Goal: Entertainment & Leisure: Consume media (video, audio)

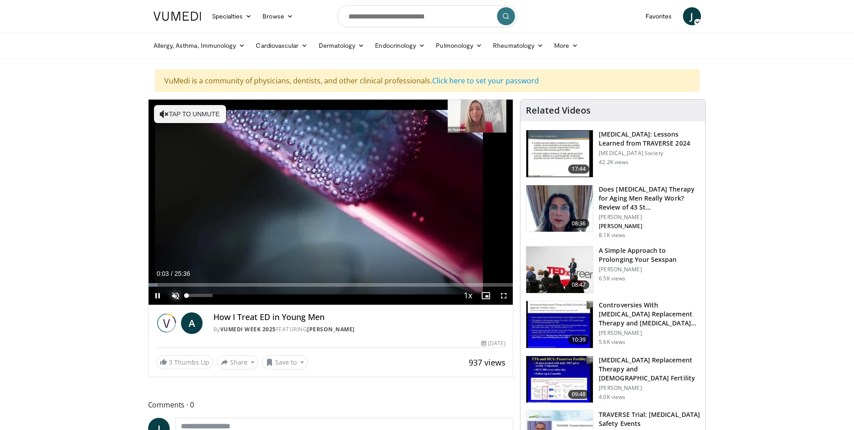
click at [177, 293] on span "Video Player" at bounding box center [176, 295] width 18 height 18
click at [213, 295] on div "100%" at bounding box center [200, 295] width 26 height 3
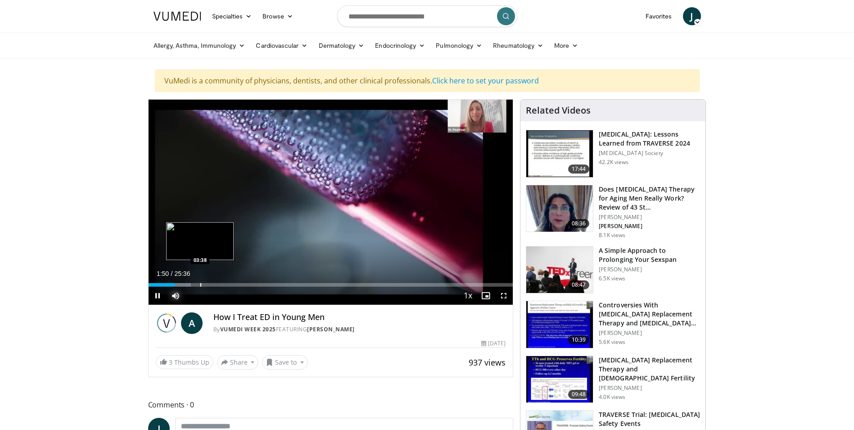
click at [200, 284] on div "Progress Bar" at bounding box center [200, 285] width 1 height 4
click at [244, 282] on div "Loaded : 18.88% 03:48 06:40" at bounding box center [331, 282] width 365 height 9
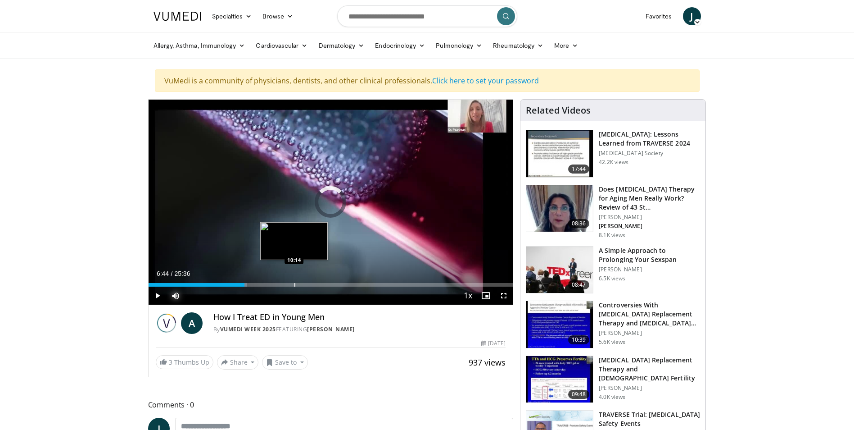
click at [295, 285] on div "Progress Bar" at bounding box center [295, 285] width 1 height 4
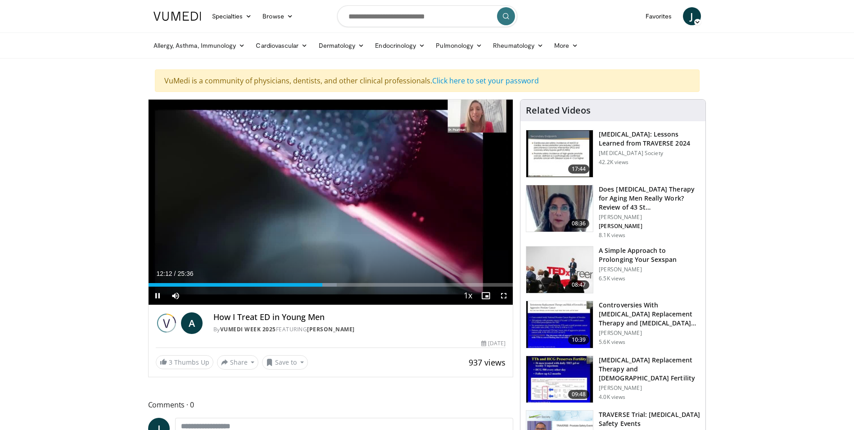
click at [346, 286] on div "Current Time 12:12 / Duration 25:36 Pause Skip Backward Skip Forward Mute 0% Lo…" at bounding box center [331, 295] width 365 height 18
click at [348, 284] on div "Progress Bar" at bounding box center [348, 285] width 1 height 4
click at [394, 283] on div "Progress Bar" at bounding box center [394, 285] width 1 height 4
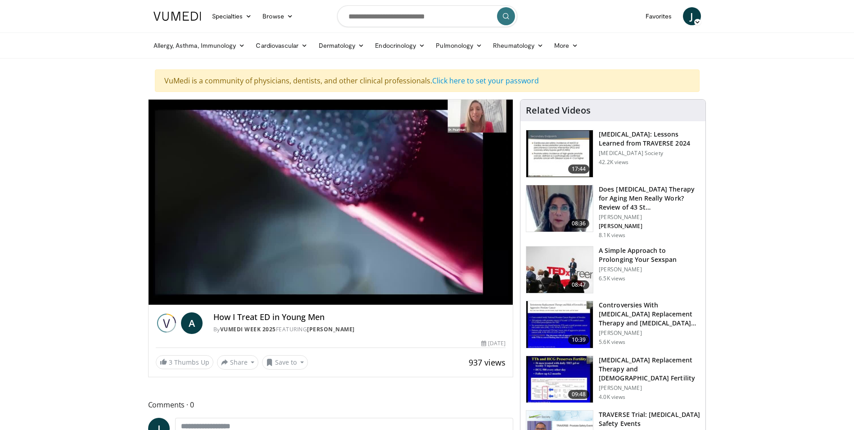
click at [406, 284] on div "10 seconds Tap to unmute" at bounding box center [331, 202] width 365 height 205
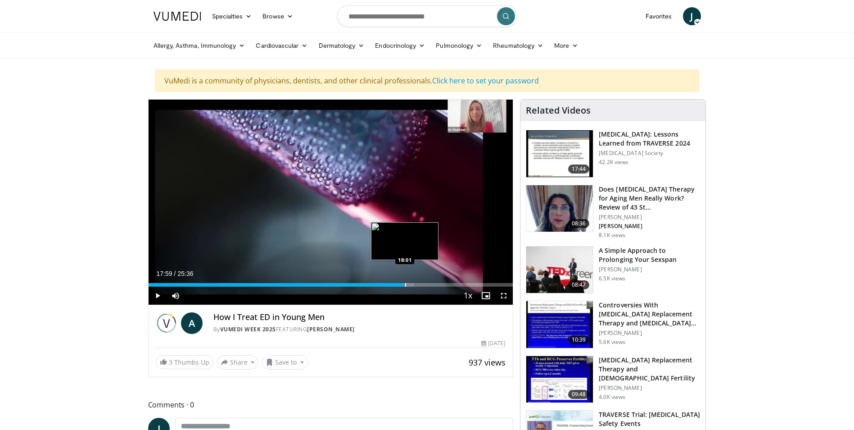
click at [405, 284] on div "Progress Bar" at bounding box center [405, 285] width 1 height 4
click at [159, 295] on span "Video Player" at bounding box center [158, 295] width 18 height 18
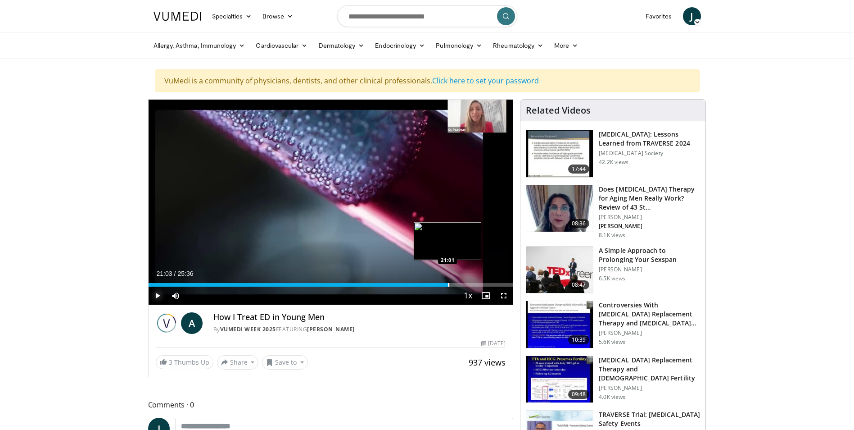
click at [448, 285] on div "Progress Bar" at bounding box center [448, 285] width 1 height 4
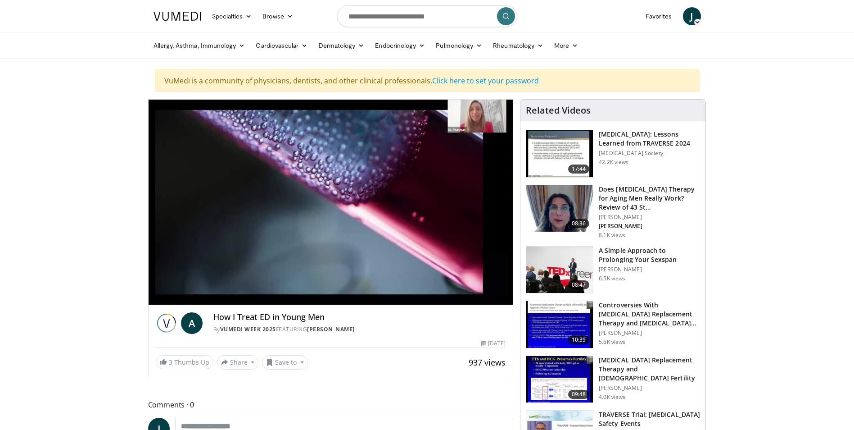
click at [484, 285] on video-js "**********" at bounding box center [331, 202] width 365 height 205
click at [485, 284] on video-js "**********" at bounding box center [331, 202] width 365 height 205
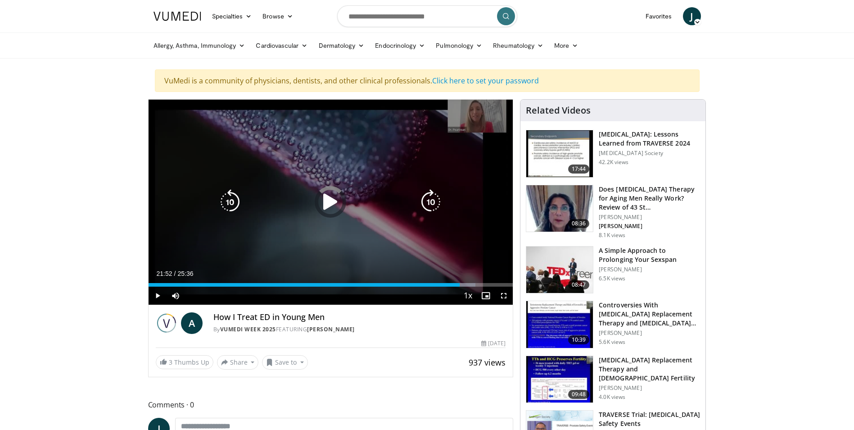
click at [0, 0] on div "Progress Bar" at bounding box center [0, 0] width 0 height 0
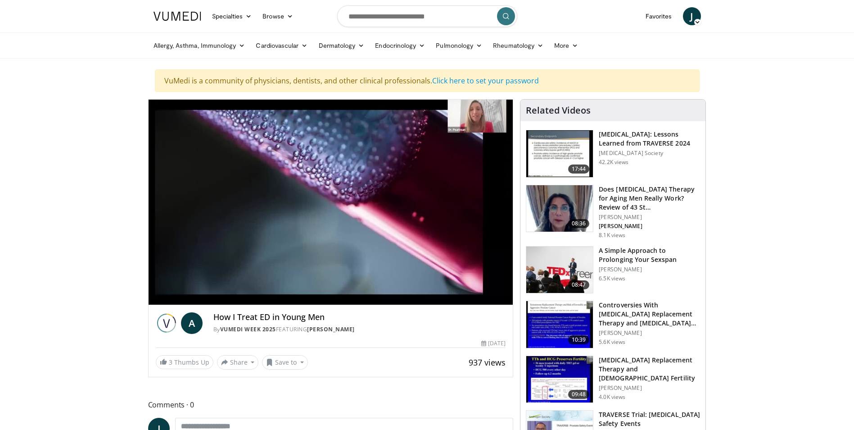
click at [579, 262] on img at bounding box center [559, 269] width 67 height 47
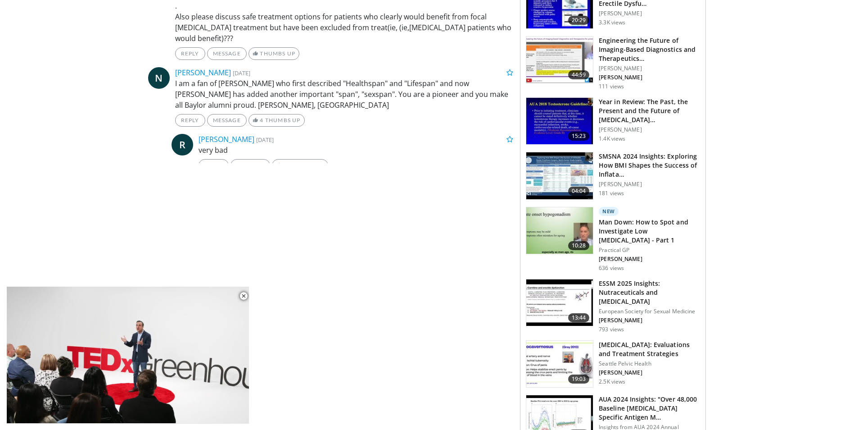
scroll to position [540, 0]
